Goal: Book appointment/travel/reservation

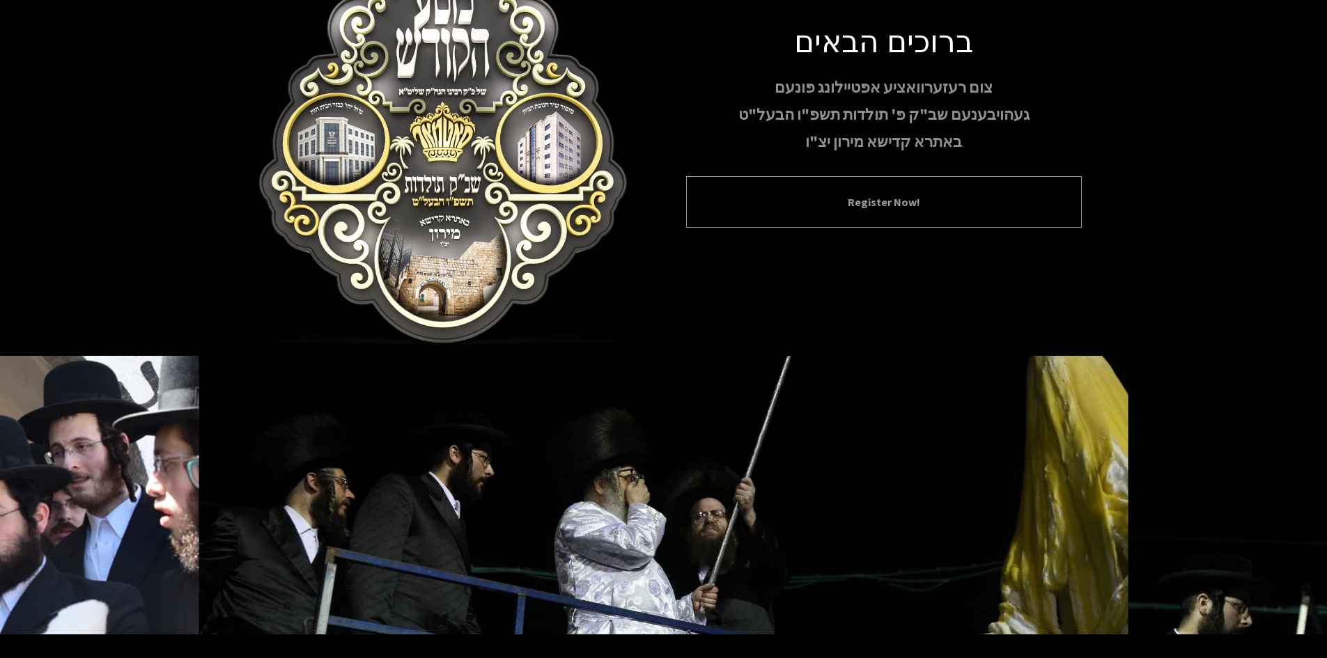
scroll to position [50, 0]
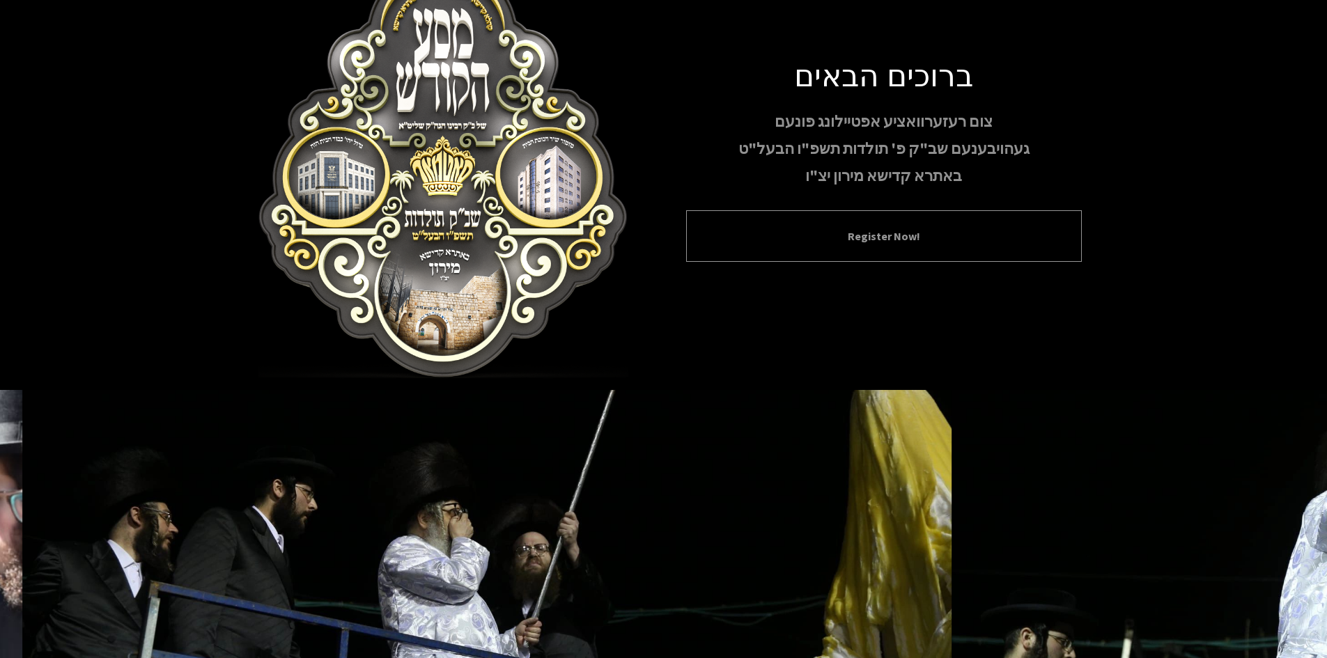
click at [858, 233] on button "Register Now!" at bounding box center [883, 236] width 361 height 17
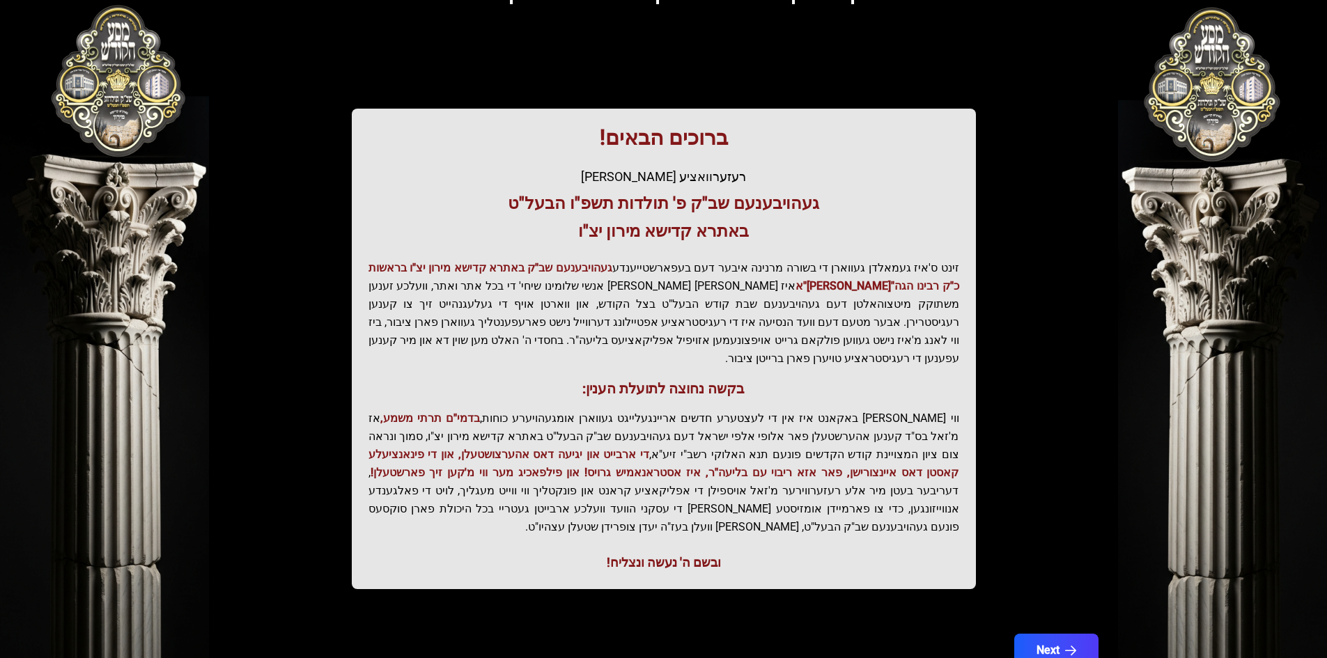
scroll to position [148, 0]
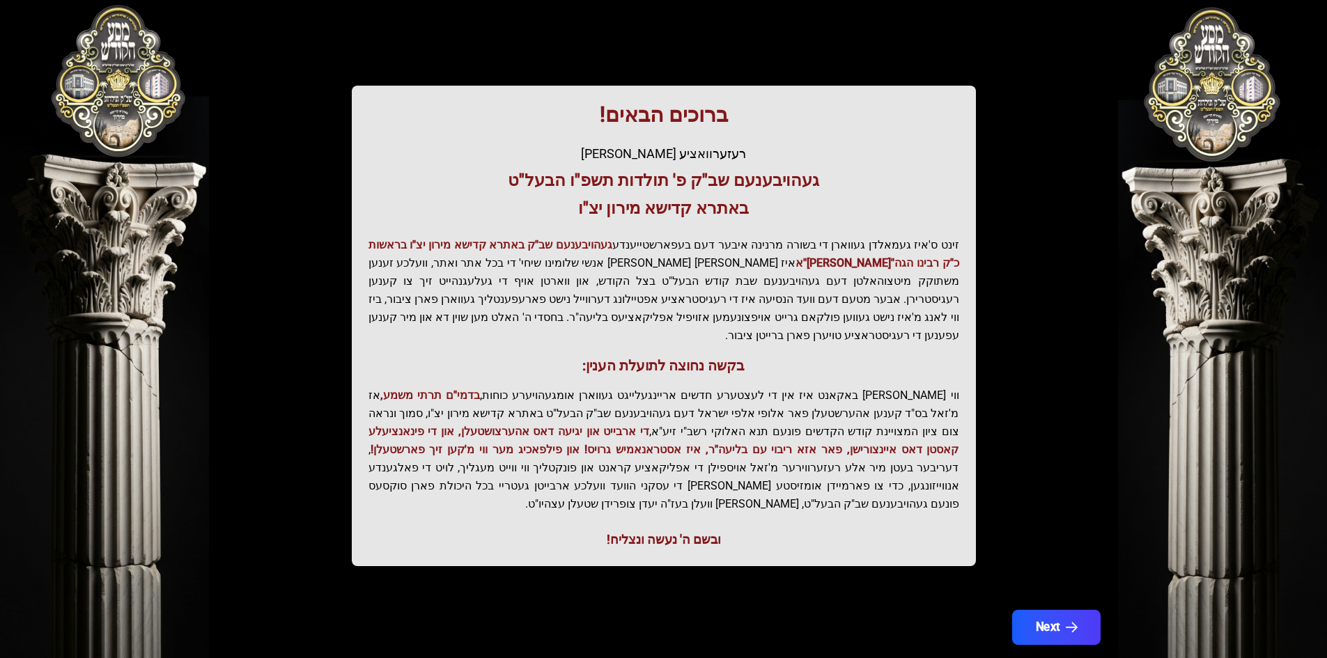
click at [1055, 610] on button "Next" at bounding box center [1055, 627] width 88 height 35
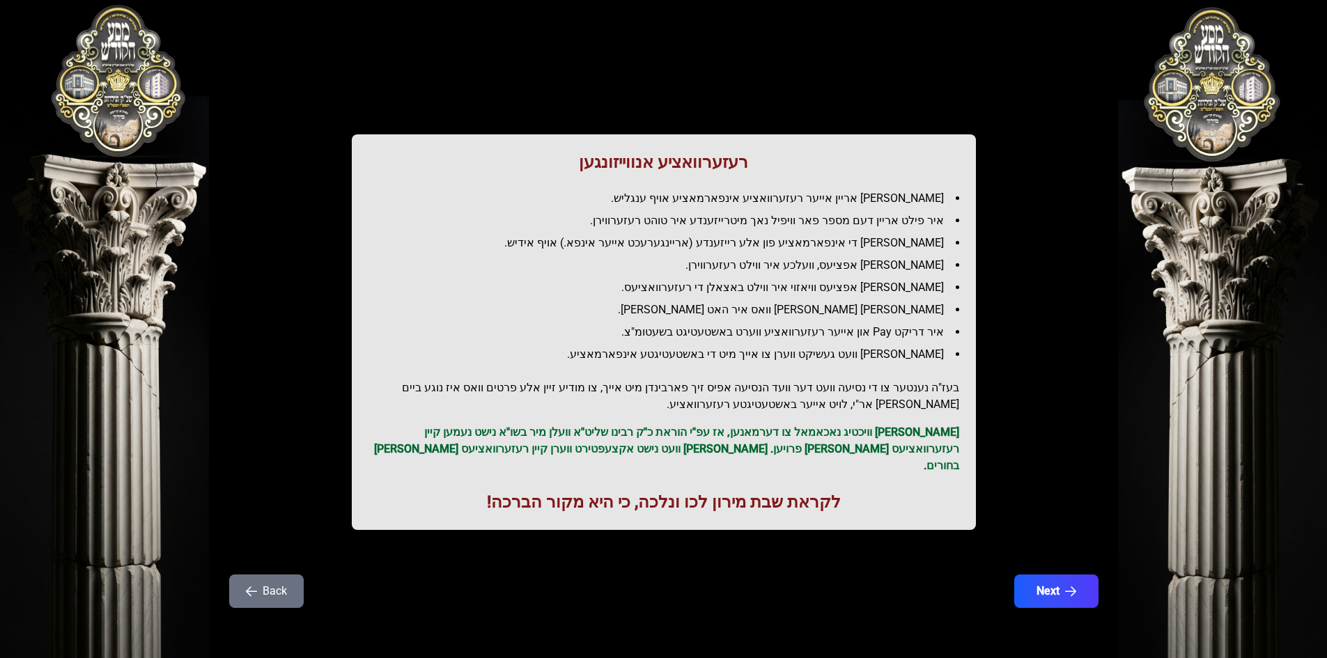
scroll to position [0, 0]
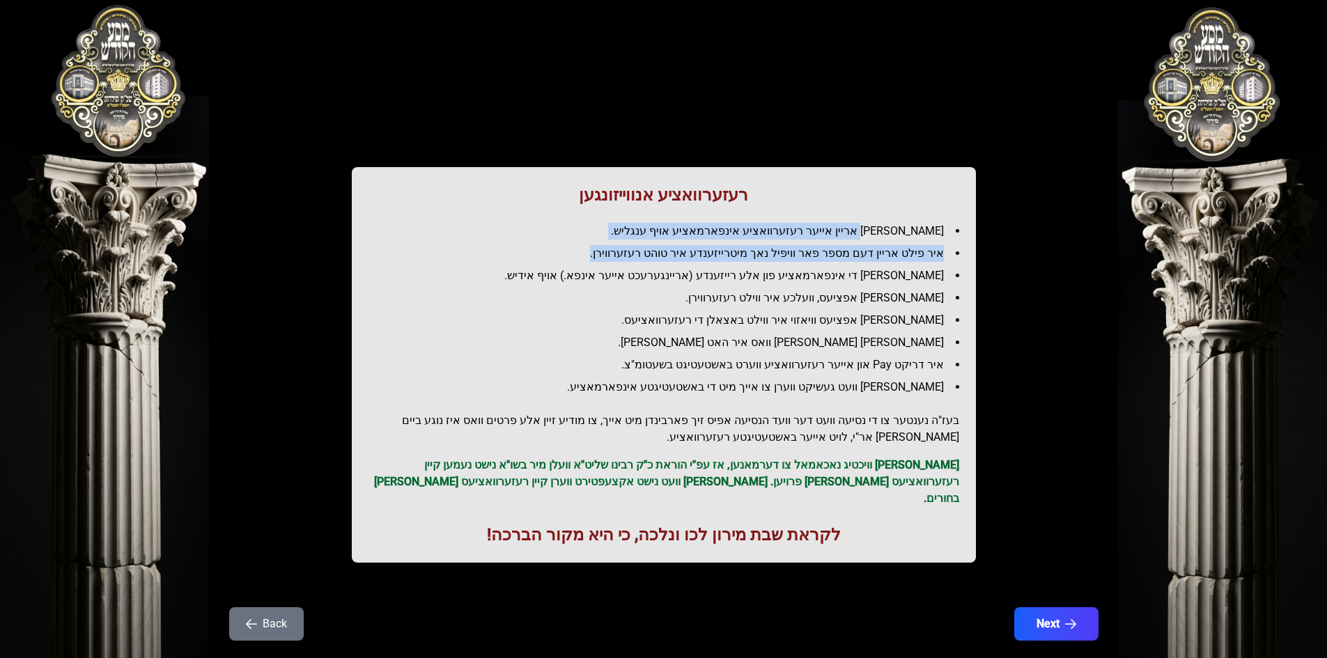
drag, startPoint x: 887, startPoint y: 224, endPoint x: 577, endPoint y: 259, distance: 312.5
click at [577, 259] on ul "[PERSON_NAME] אריין אייער רעזערוואציע אינפארמאציע אויף ענגליש. איר פילט אריין ד…" at bounding box center [663, 309] width 591 height 173
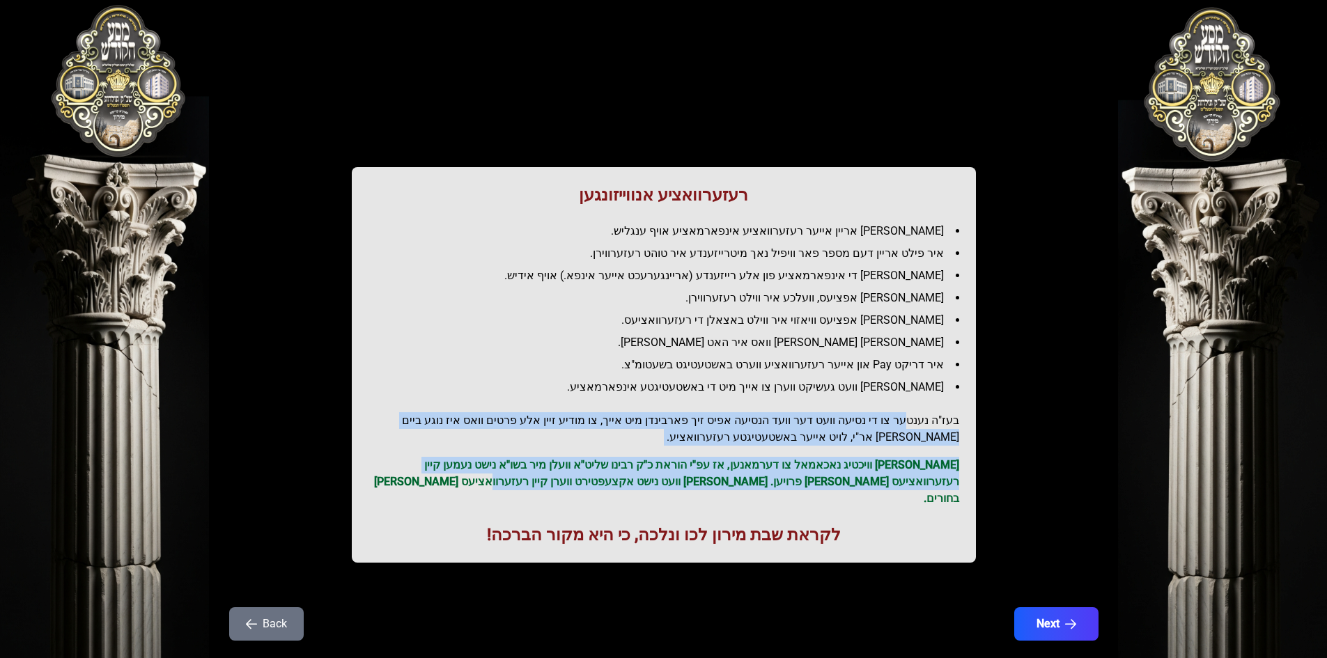
drag, startPoint x: 912, startPoint y: 421, endPoint x: 697, endPoint y: 481, distance: 223.5
click at [608, 474] on div "רעזערוואציע אנווייזונגען איר לייגט אריין אייער רעזערוואציע אינפארמאציע אויף ענג…" at bounding box center [664, 365] width 624 height 396
click at [1058, 607] on button "Next" at bounding box center [1055, 624] width 88 height 35
